Goal: Transaction & Acquisition: Purchase product/service

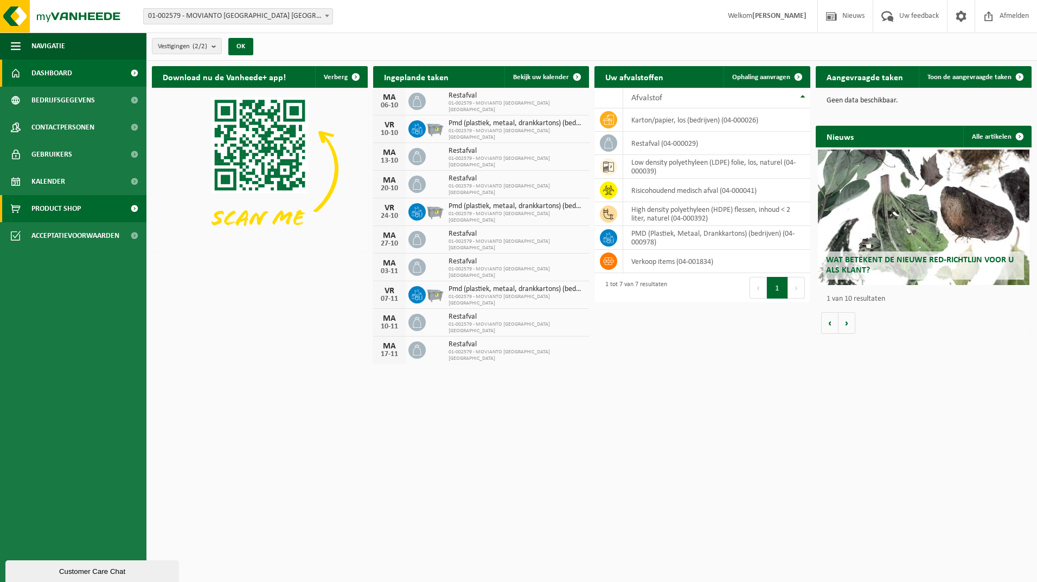
click at [85, 208] on link "Product Shop" at bounding box center [73, 208] width 146 height 27
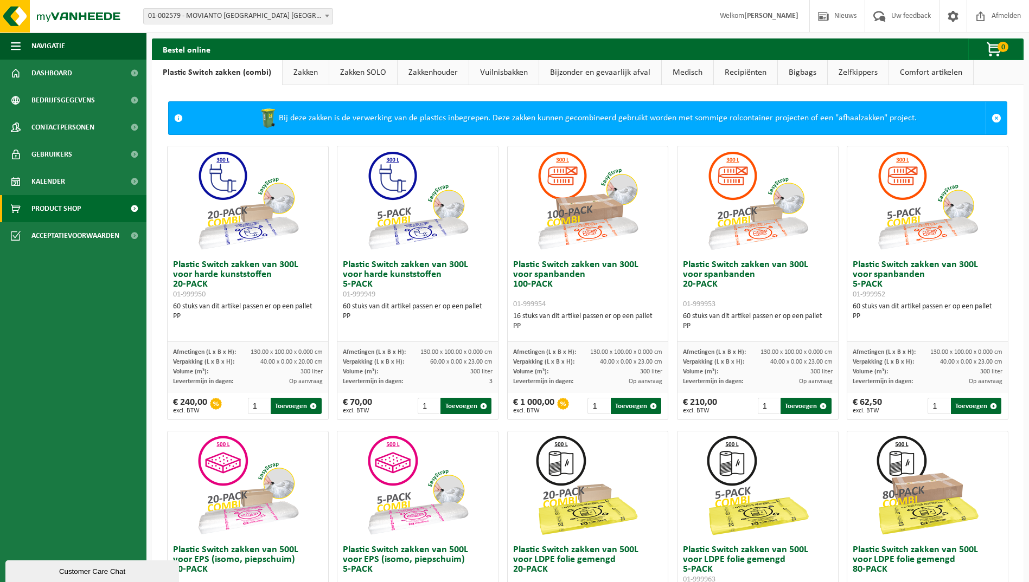
click at [307, 74] on link "Zakken" at bounding box center [306, 72] width 46 height 25
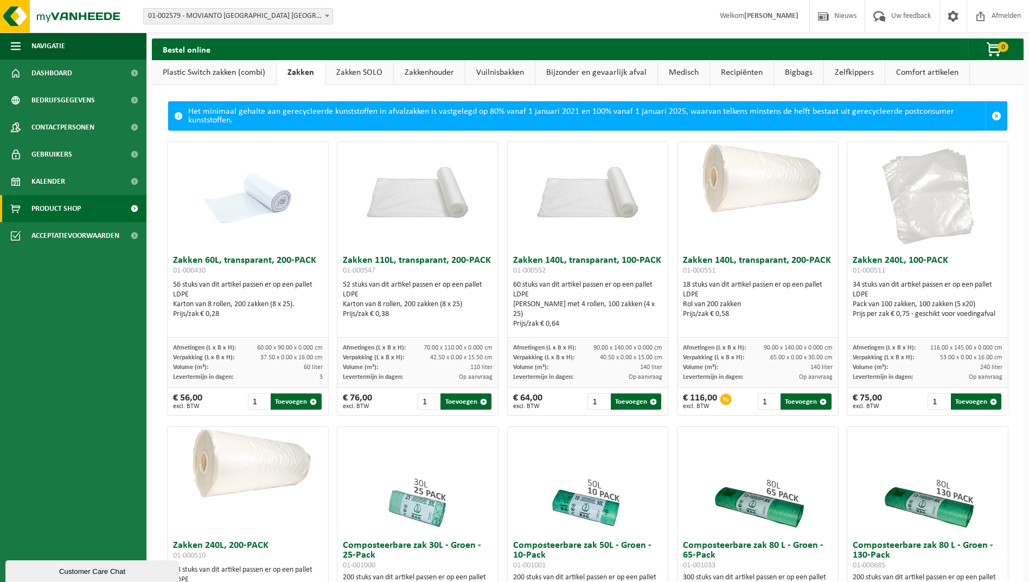
click at [356, 69] on link "Zakken SOLO" at bounding box center [359, 72] width 68 height 25
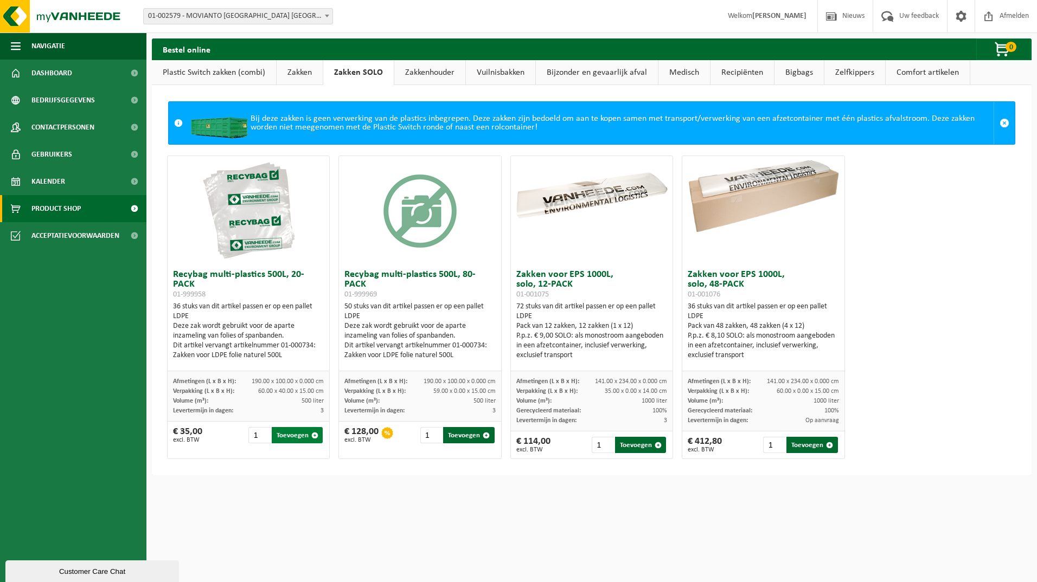
click at [315, 436] on span "button" at bounding box center [314, 435] width 7 height 7
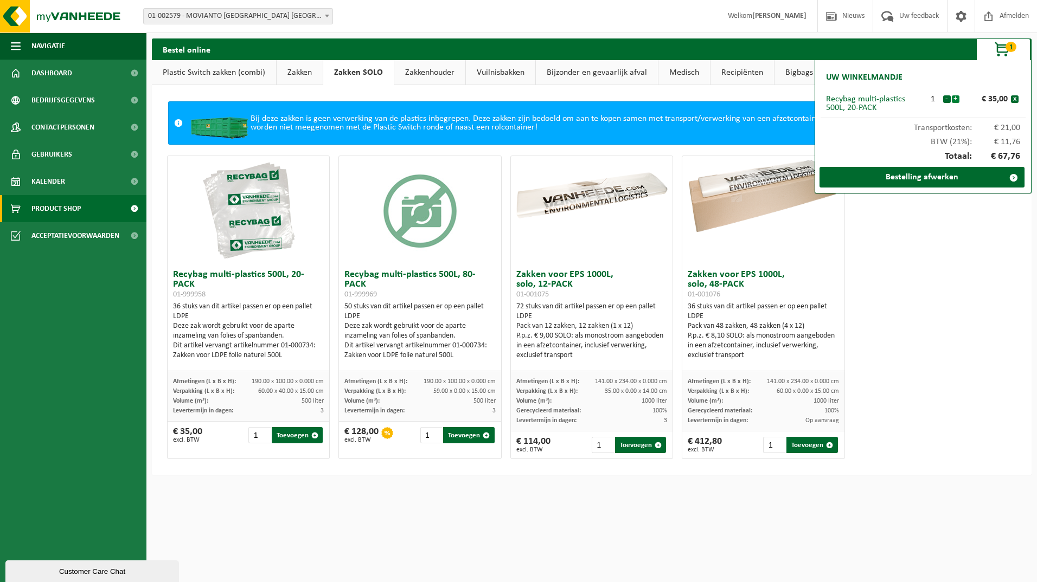
click at [956, 103] on button "+" at bounding box center [956, 99] width 8 height 8
click at [956, 102] on button "+" at bounding box center [956, 99] width 8 height 8
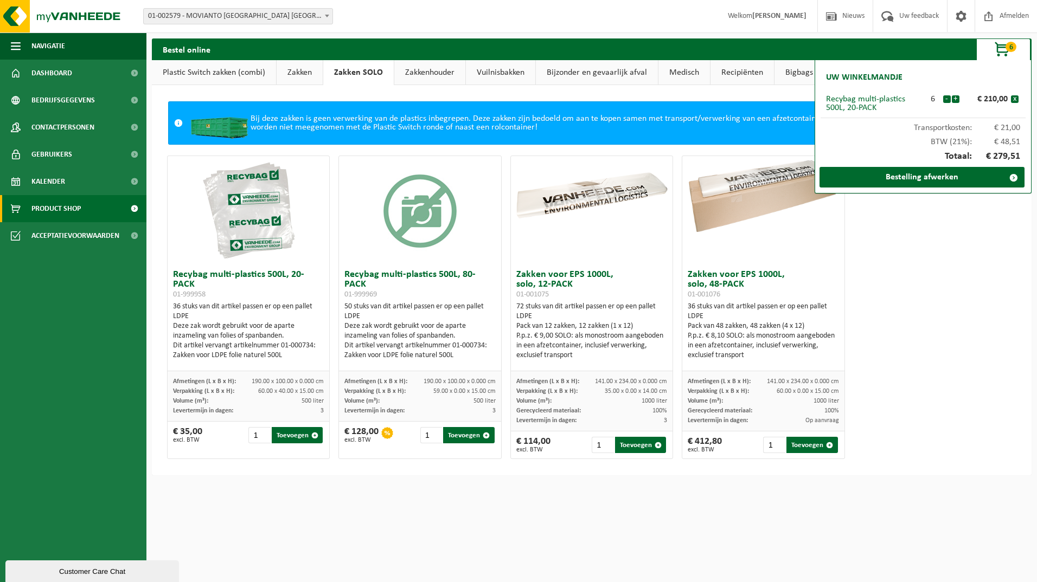
click at [956, 102] on button "+" at bounding box center [956, 99] width 8 height 8
click at [947, 101] on button "-" at bounding box center [947, 99] width 8 height 8
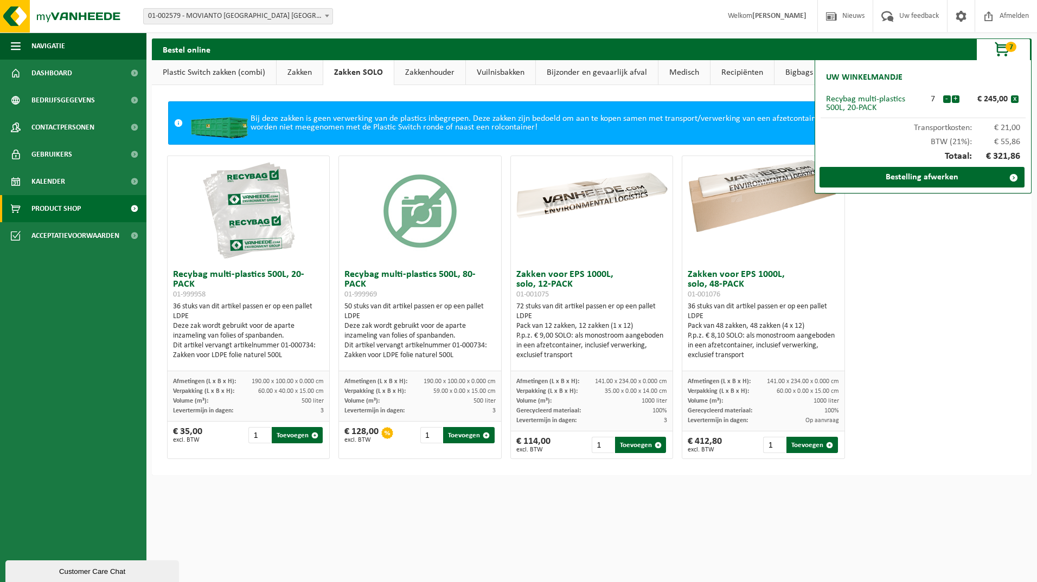
click at [947, 102] on button "-" at bounding box center [947, 99] width 8 height 8
click at [958, 99] on button "+" at bounding box center [956, 99] width 8 height 8
click at [958, 100] on button "+" at bounding box center [956, 99] width 8 height 8
click at [957, 100] on button "+" at bounding box center [956, 99] width 8 height 8
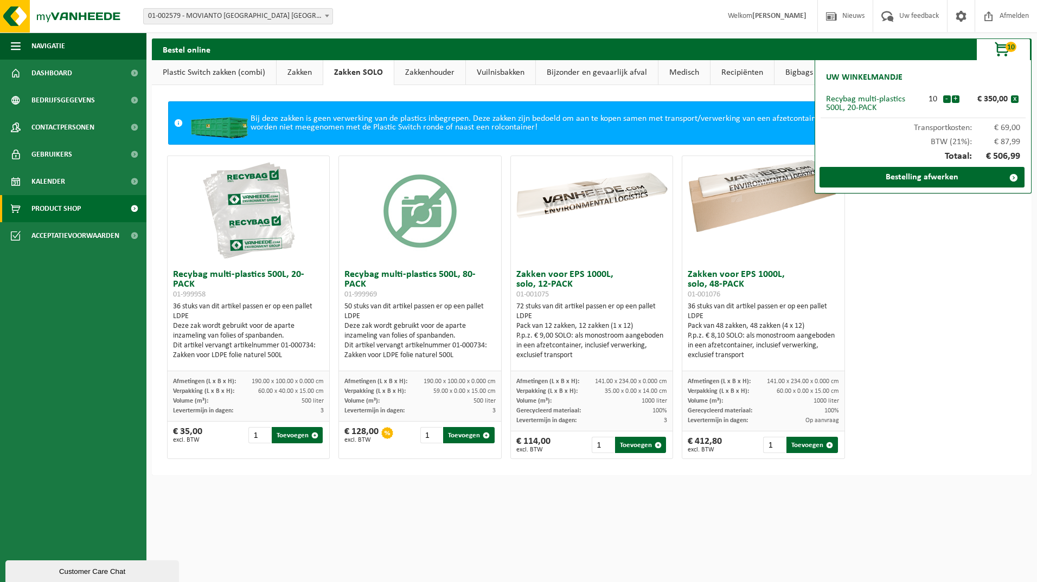
click at [268, 184] on img at bounding box center [248, 210] width 108 height 108
